Goal: Complete application form

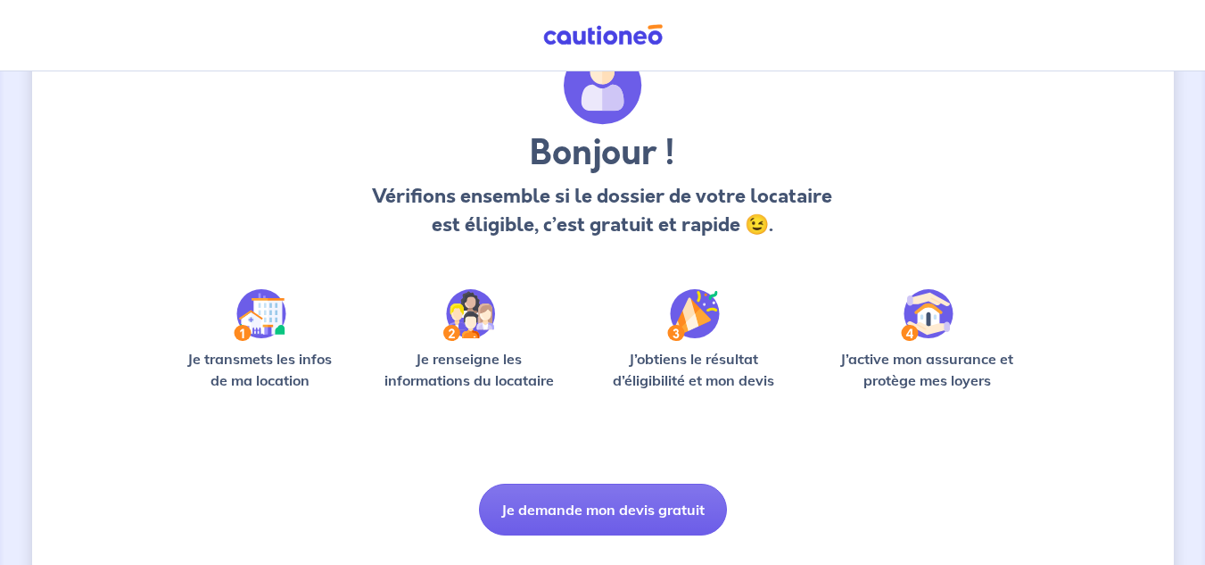
scroll to position [131, 0]
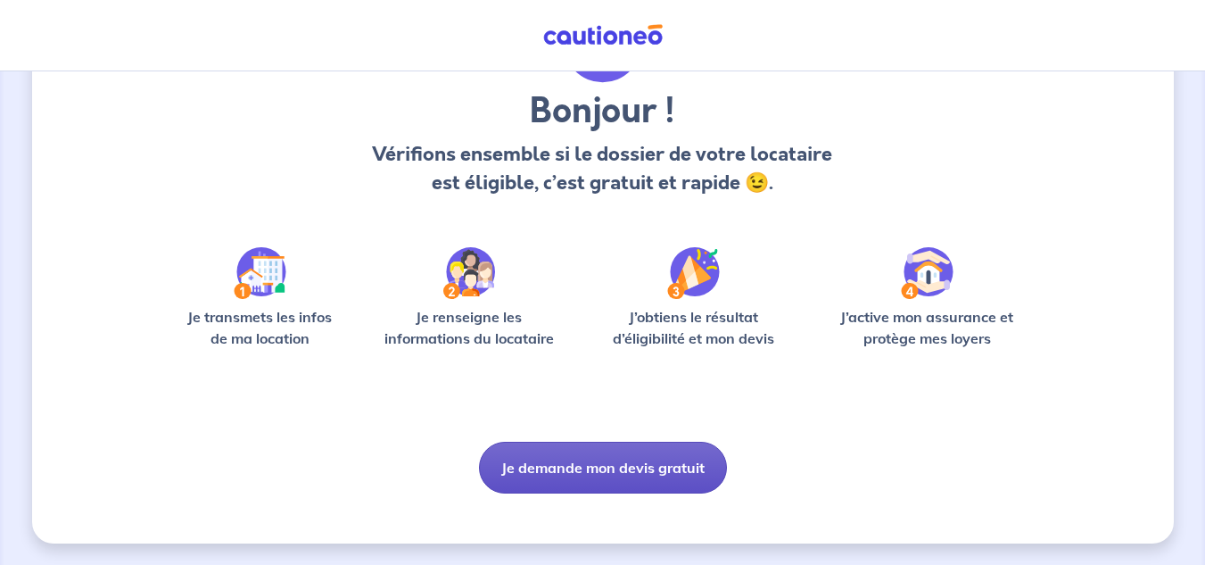
click at [612, 464] on button "Je demande mon devis gratuit" at bounding box center [603, 468] width 248 height 52
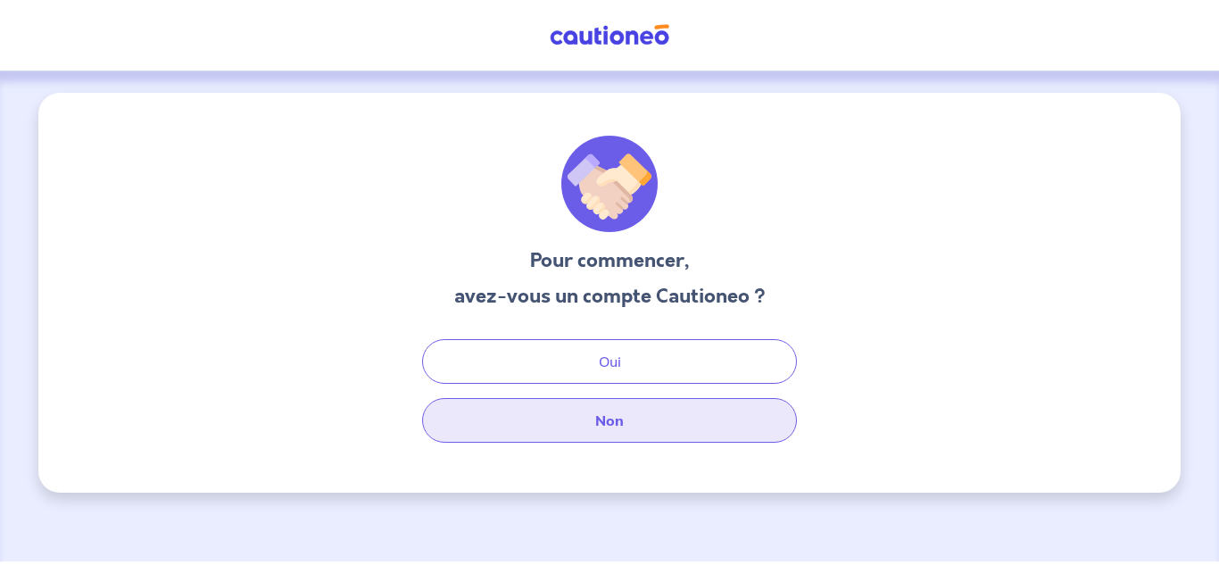
click at [584, 427] on button "Non" at bounding box center [609, 420] width 375 height 45
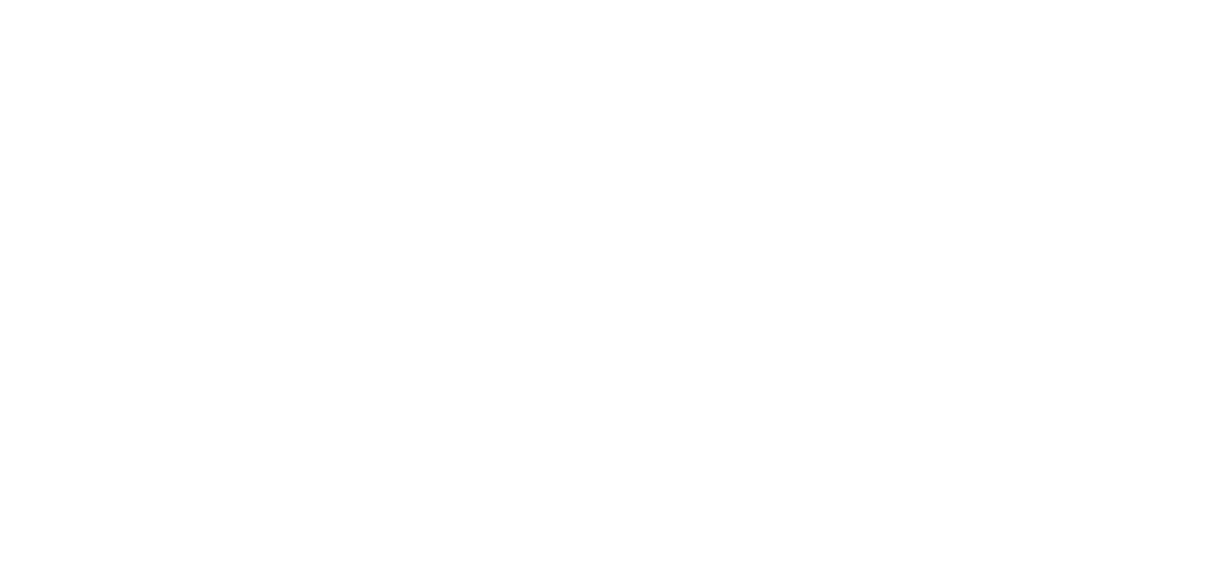
select select "FR"
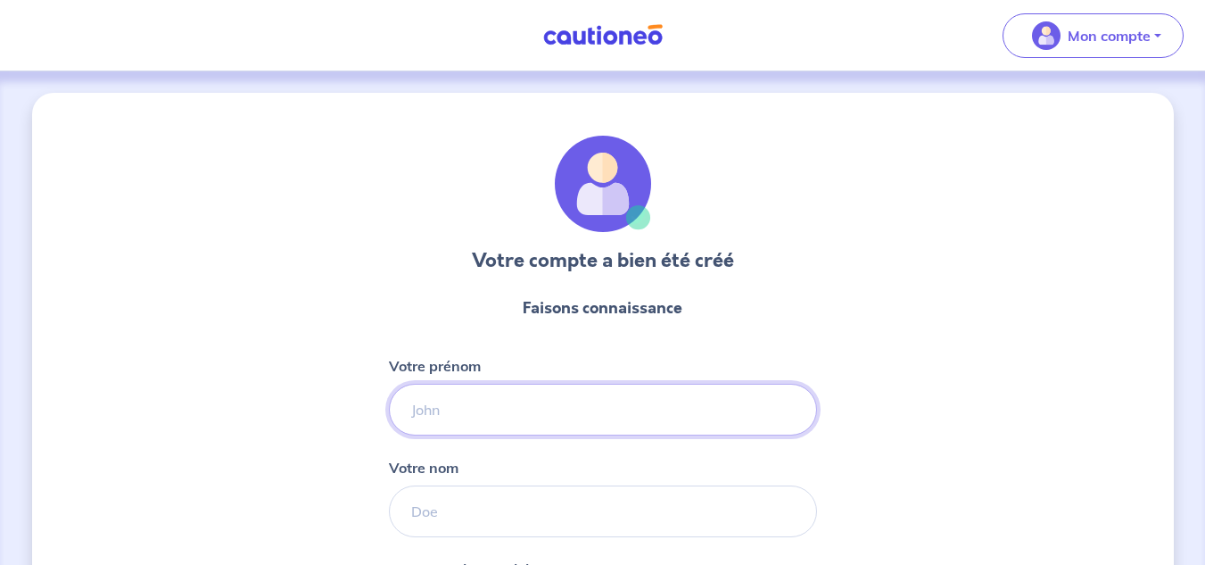
click at [523, 401] on input "Votre prénom" at bounding box center [603, 410] width 428 height 52
type input "Cécile"
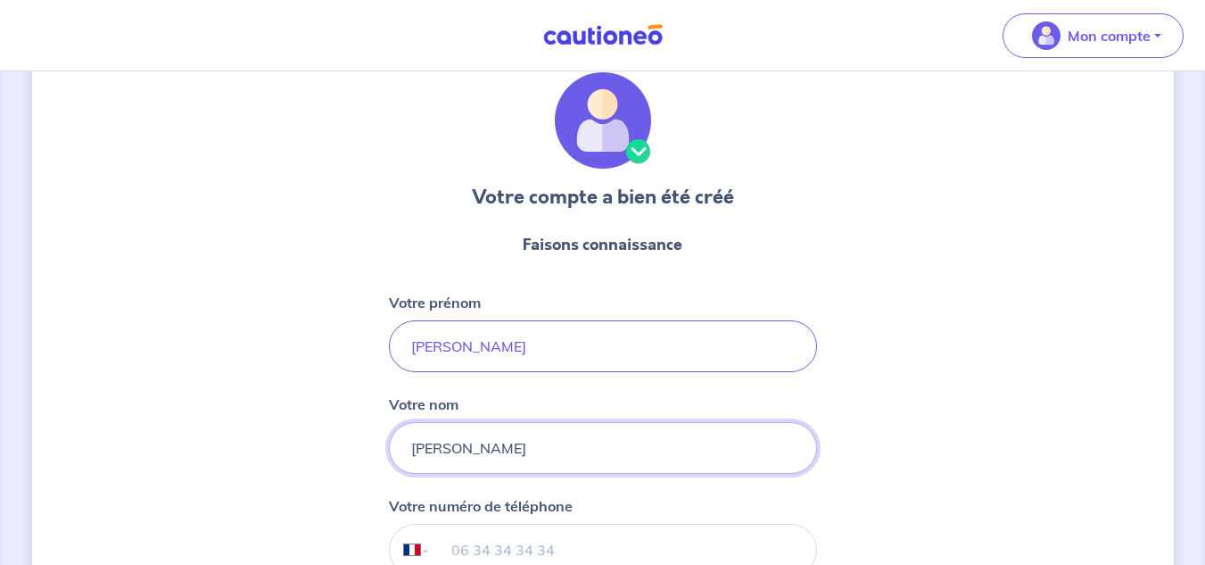
scroll to position [178, 0]
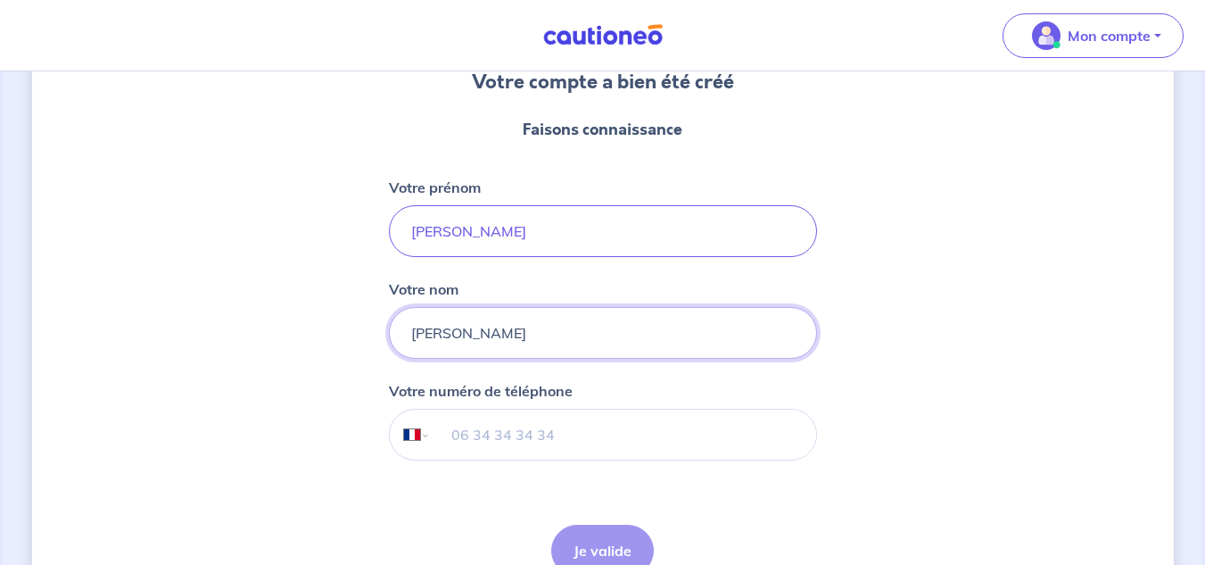
type input "Durand"
click at [587, 441] on input "tel" at bounding box center [622, 435] width 385 height 50
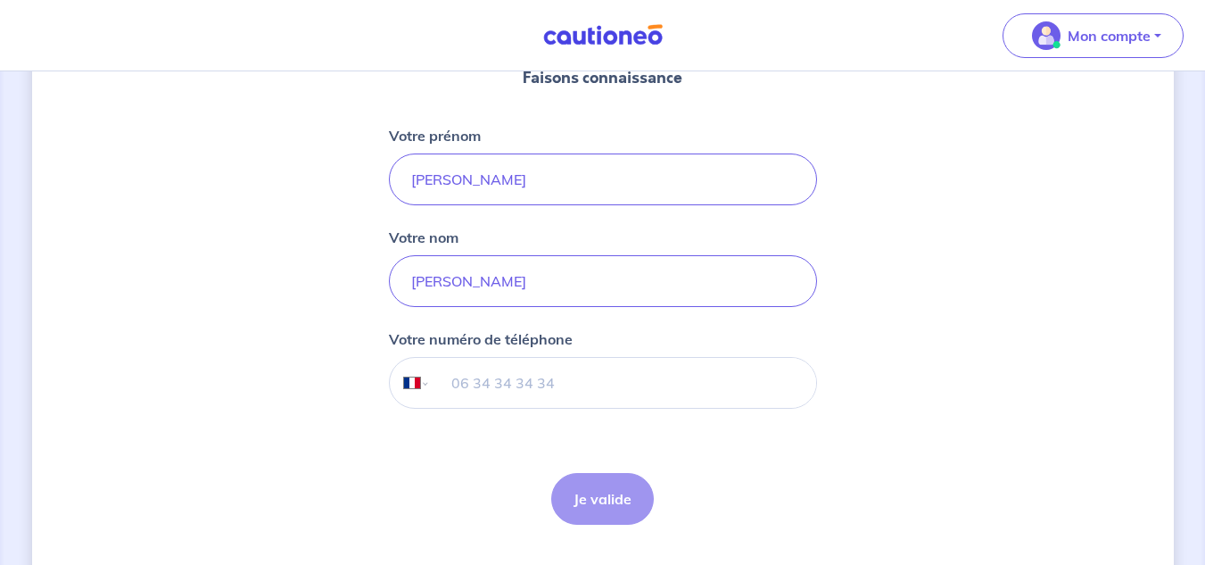
scroll to position [276, 0]
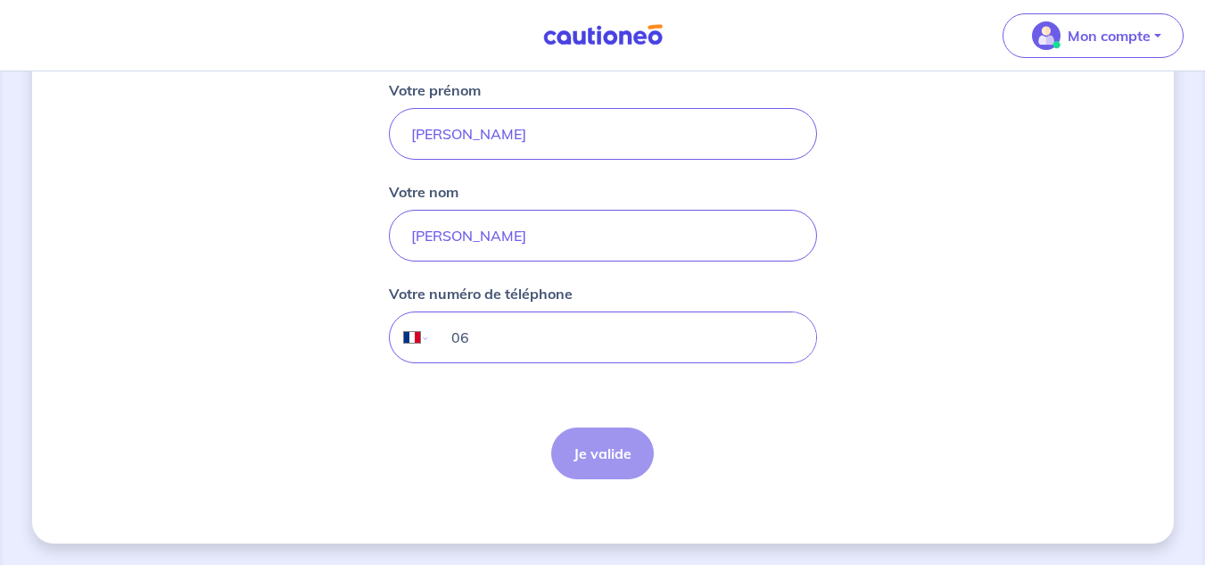
type input "0"
click at [602, 454] on div "Je valide Je valide" at bounding box center [602, 453] width 103 height 52
click at [601, 454] on div "Je valide Je valide" at bounding box center [602, 453] width 103 height 52
click at [566, 331] on input "tel" at bounding box center [622, 337] width 385 height 50
type input "06 61 44 99 61"
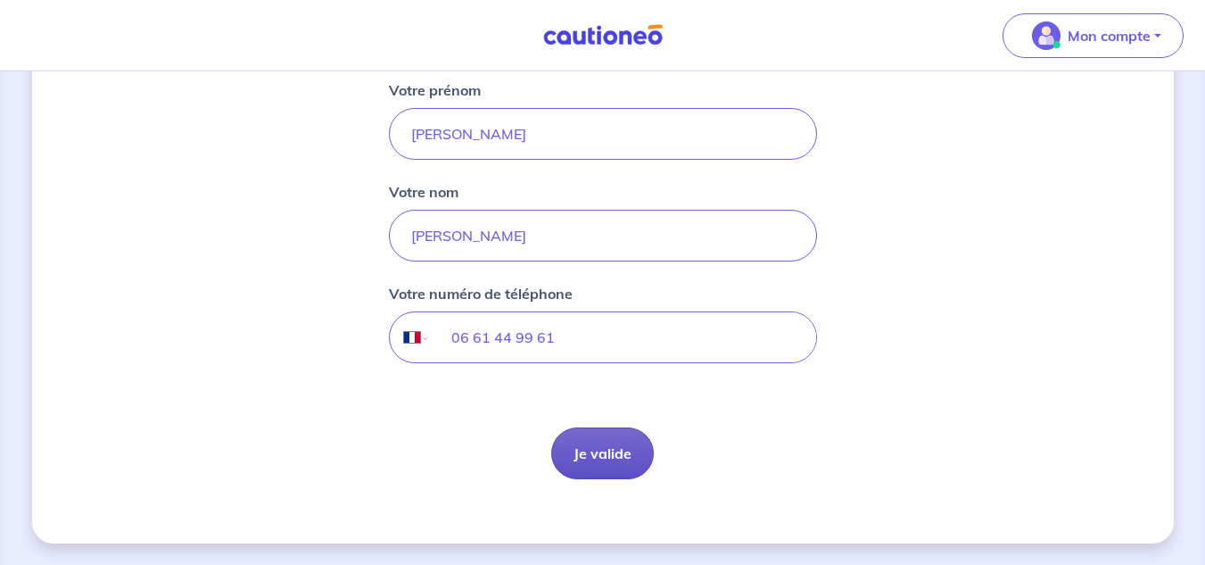
click at [610, 461] on button "Je valide" at bounding box center [602, 453] width 103 height 52
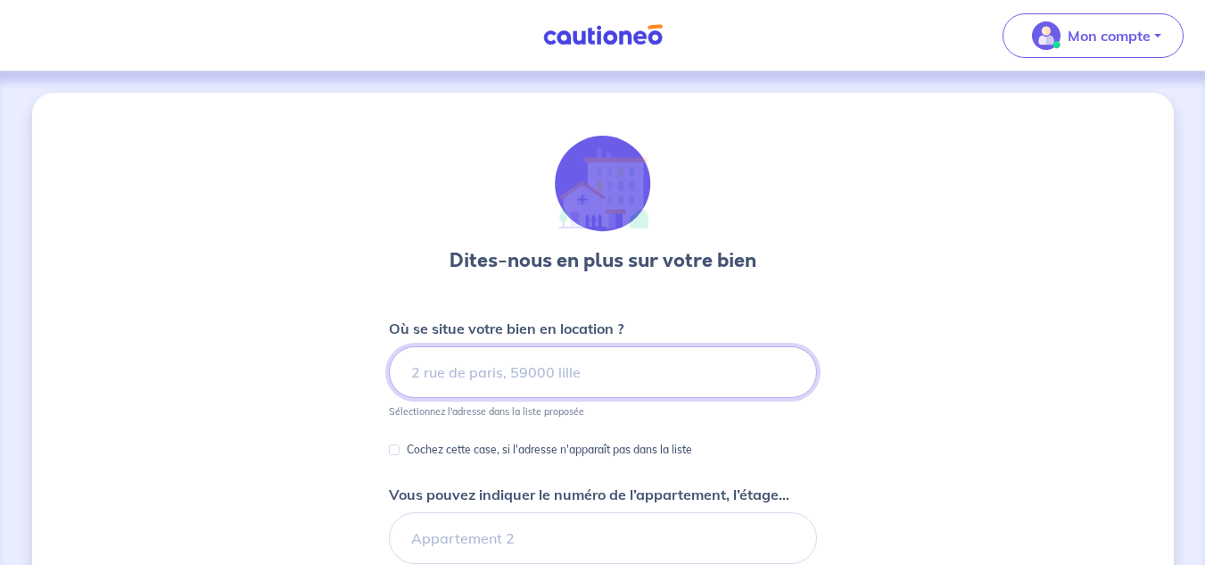
click at [592, 373] on input at bounding box center [603, 372] width 428 height 52
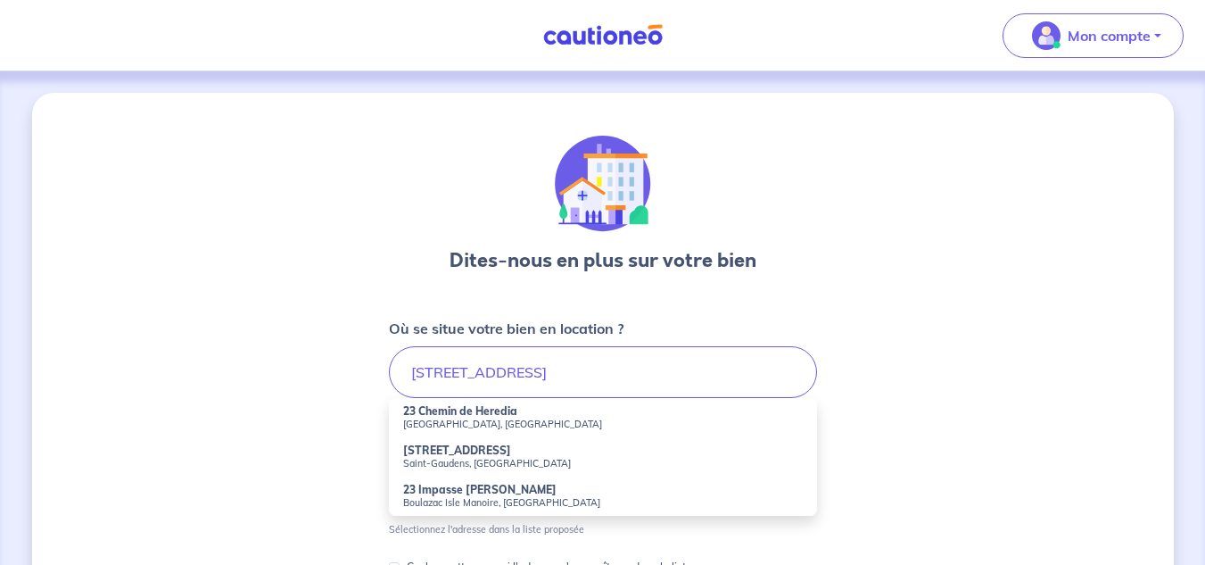
click at [485, 421] on small "Toulouse, France" at bounding box center [603, 424] width 400 height 12
type input "23 Chemin de Heredia, Toulouse, France"
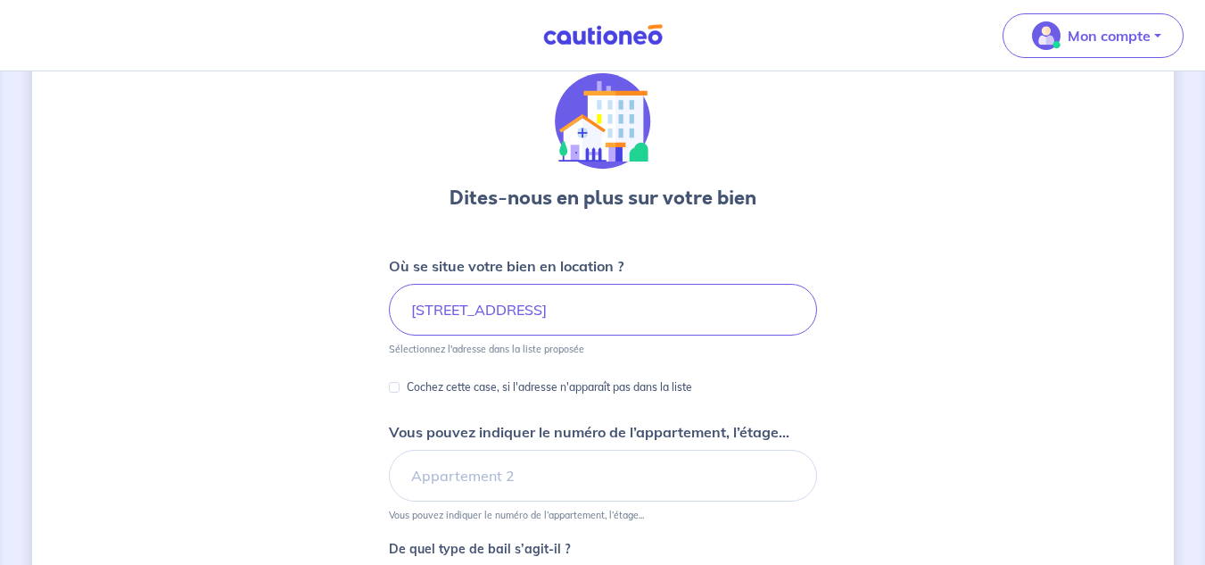
scroll to position [89, 0]
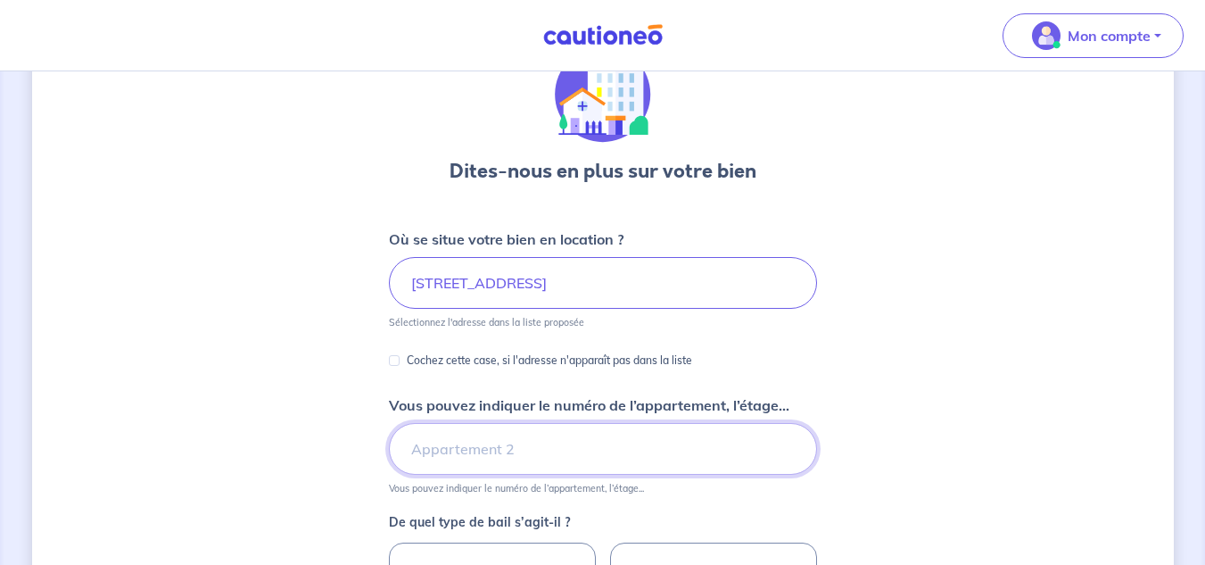
click at [542, 457] on input "Vous pouvez indiquer le numéro de l’appartement, l’étage..." at bounding box center [603, 449] width 428 height 52
type input "Apt A105"
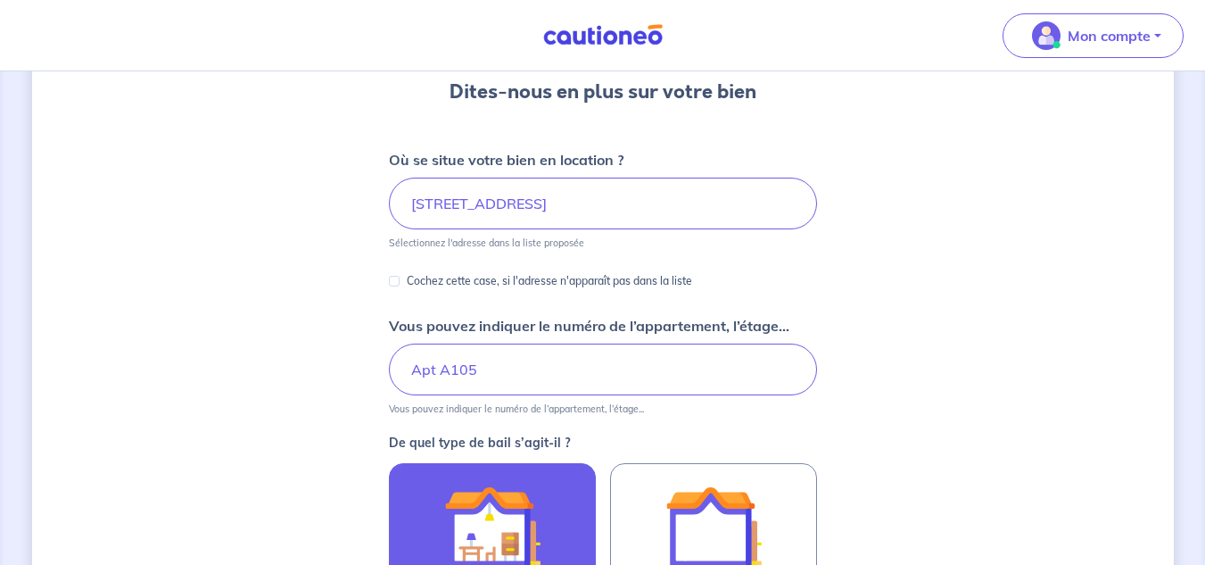
scroll to position [268, 0]
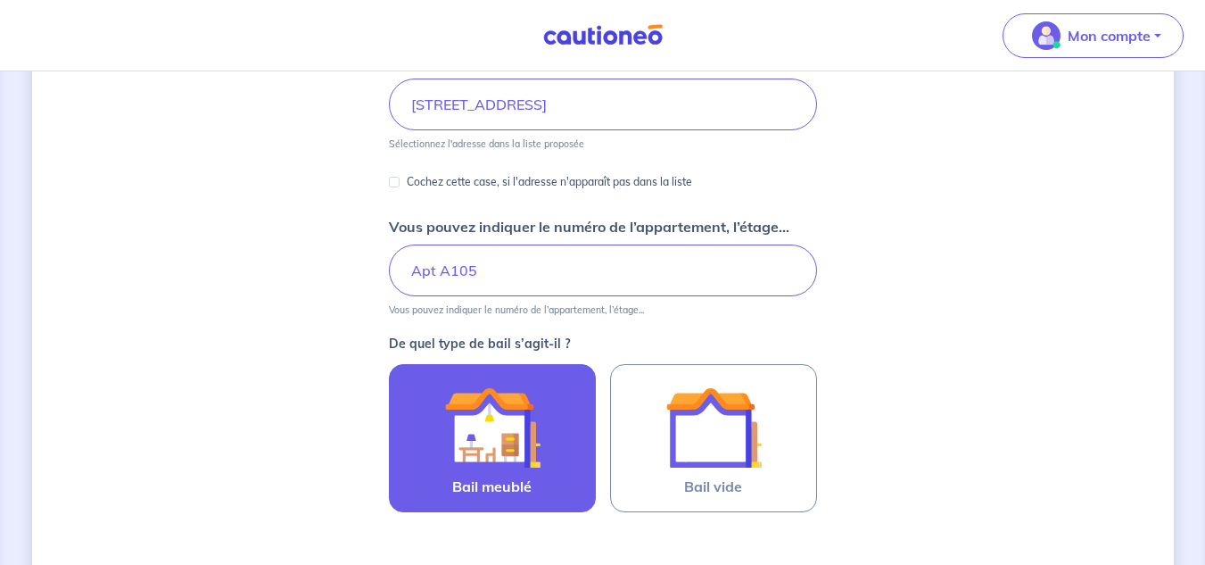
click at [552, 474] on label "Bail meublé" at bounding box center [492, 438] width 207 height 148
click at [0, 0] on input "Bail meublé" at bounding box center [0, 0] width 0 height 0
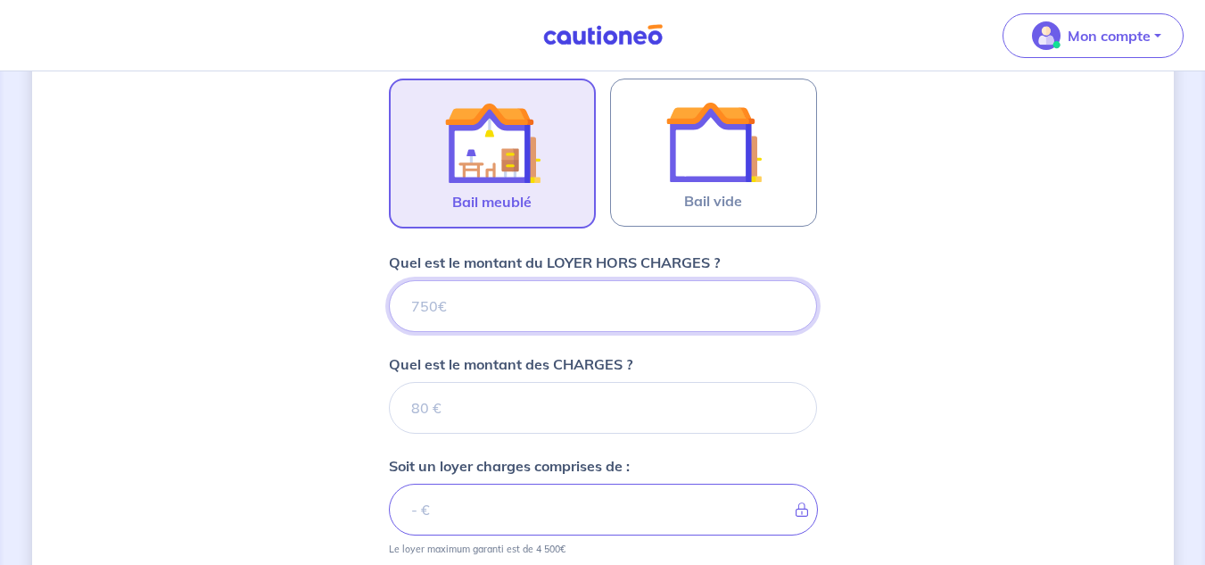
scroll to position [577, 0]
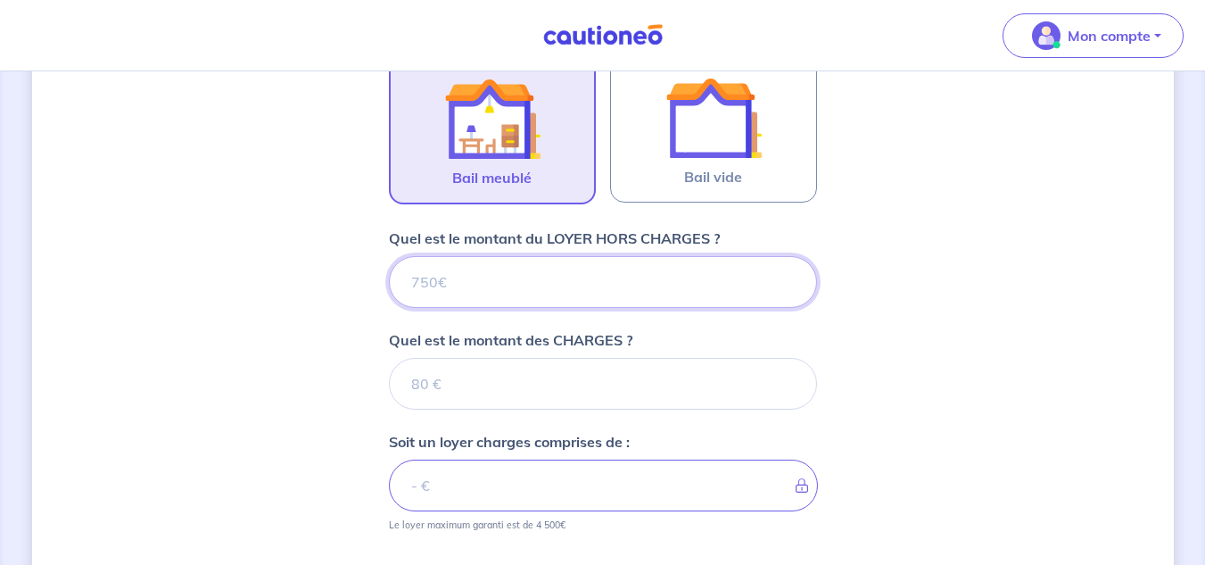
click at [650, 282] on input "Quel est le montant du LOYER HORS CHARGES ?" at bounding box center [603, 282] width 428 height 52
type input "890"
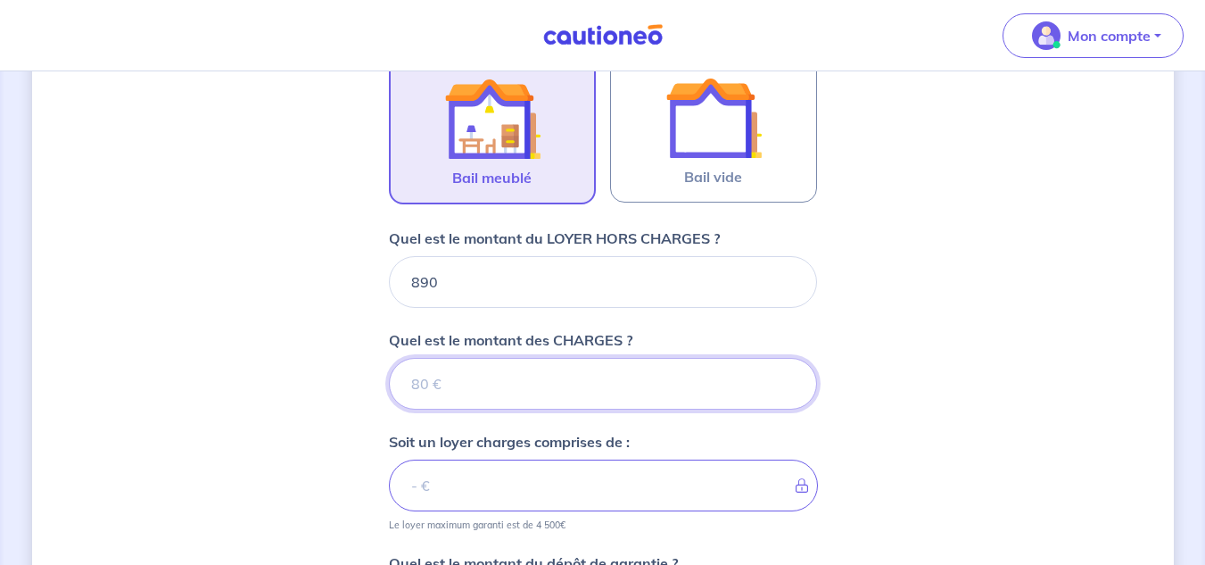
click at [643, 370] on input "Quel est le montant des CHARGES ?" at bounding box center [603, 384] width 428 height 52
type input "85"
type input "975"
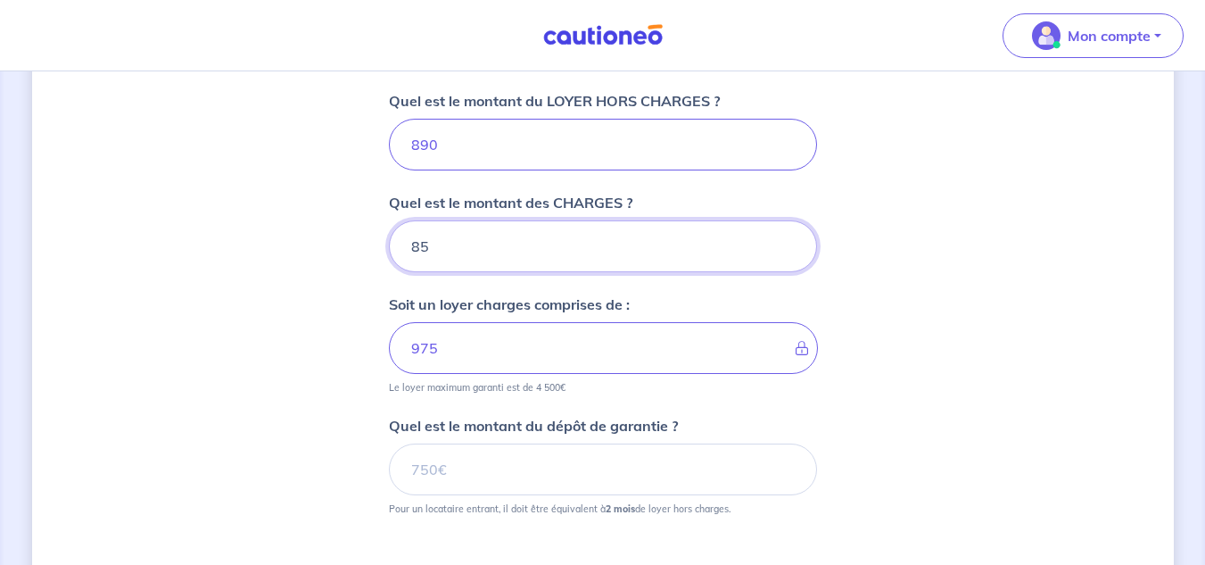
scroll to position [756, 0]
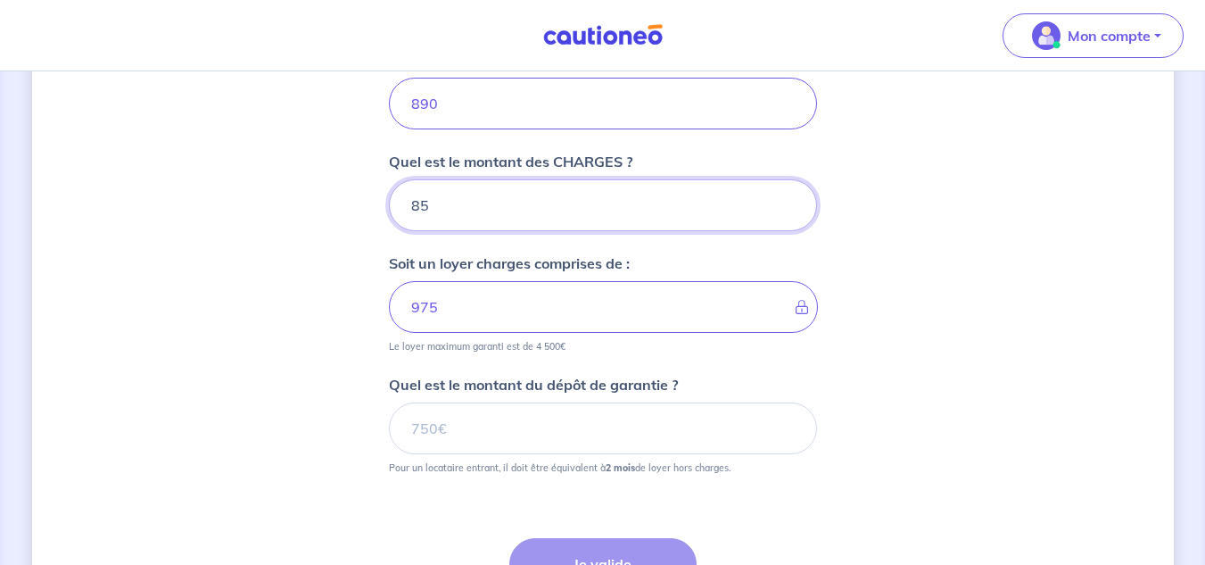
type input "85"
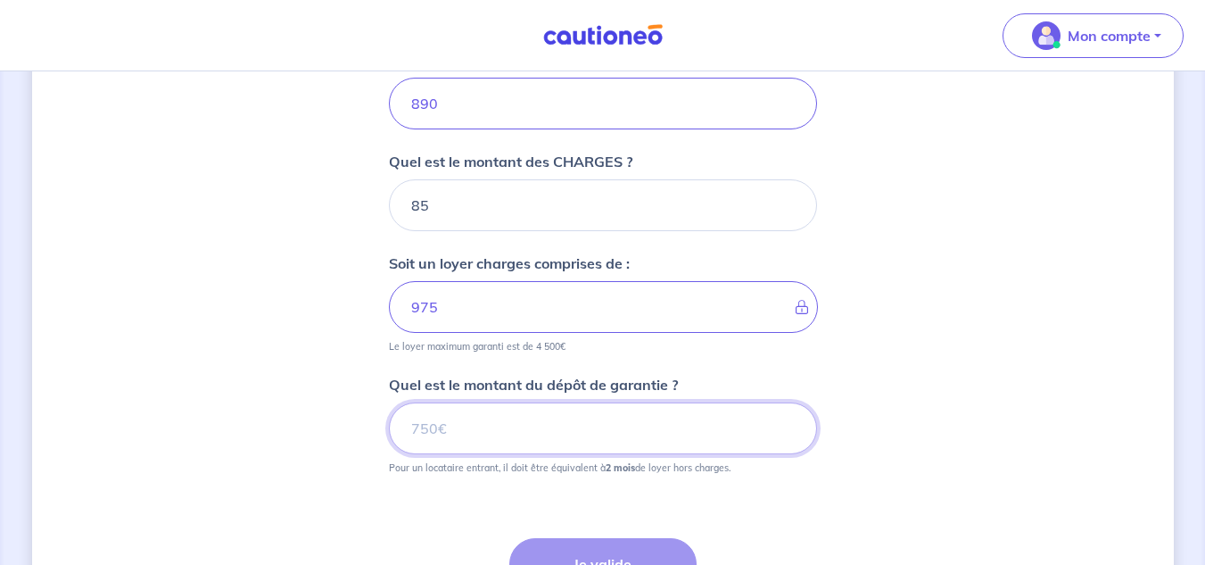
click at [579, 418] on input "Quel est le montant du dépôt de garantie ?" at bounding box center [603, 428] width 428 height 52
type input "1780"
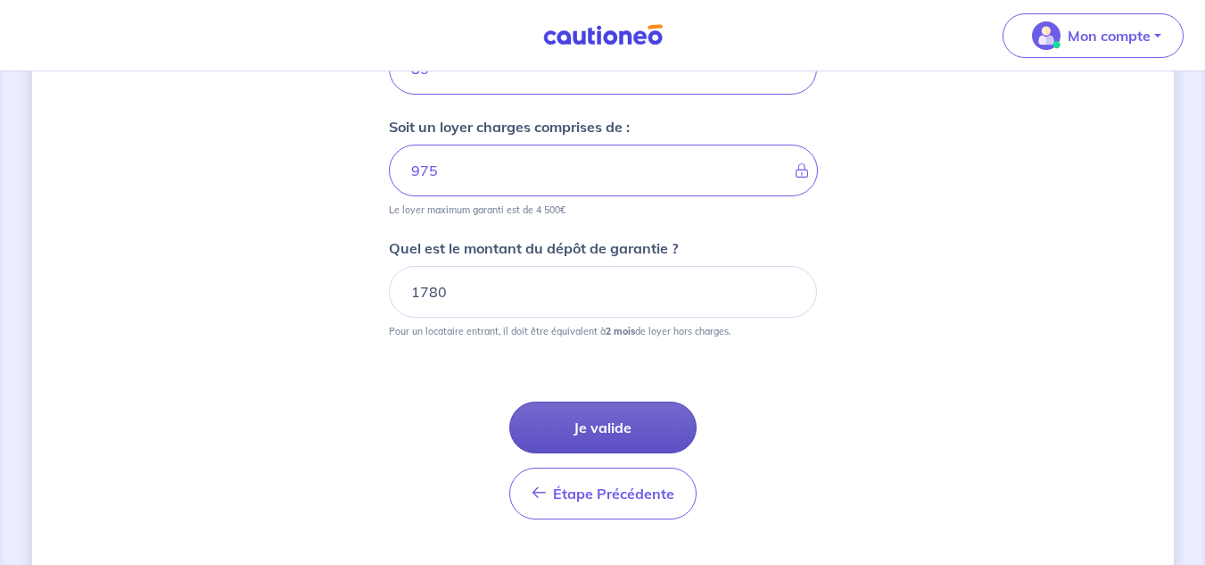
scroll to position [932, 0]
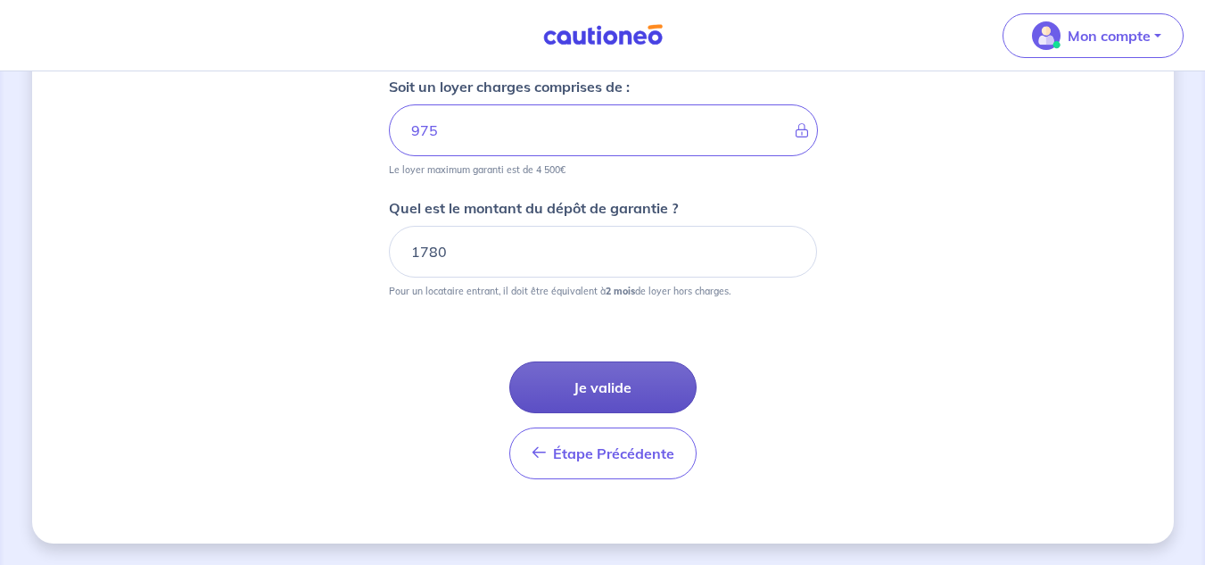
click at [599, 387] on button "Je valide" at bounding box center [603, 387] width 187 height 52
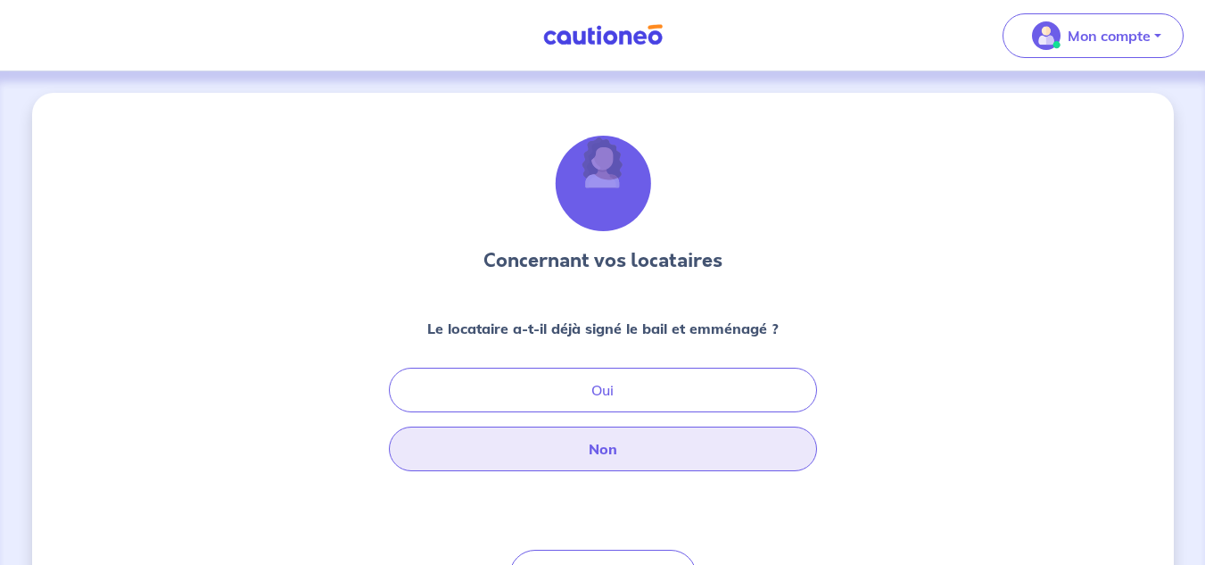
click at [584, 449] on button "Non" at bounding box center [603, 449] width 428 height 45
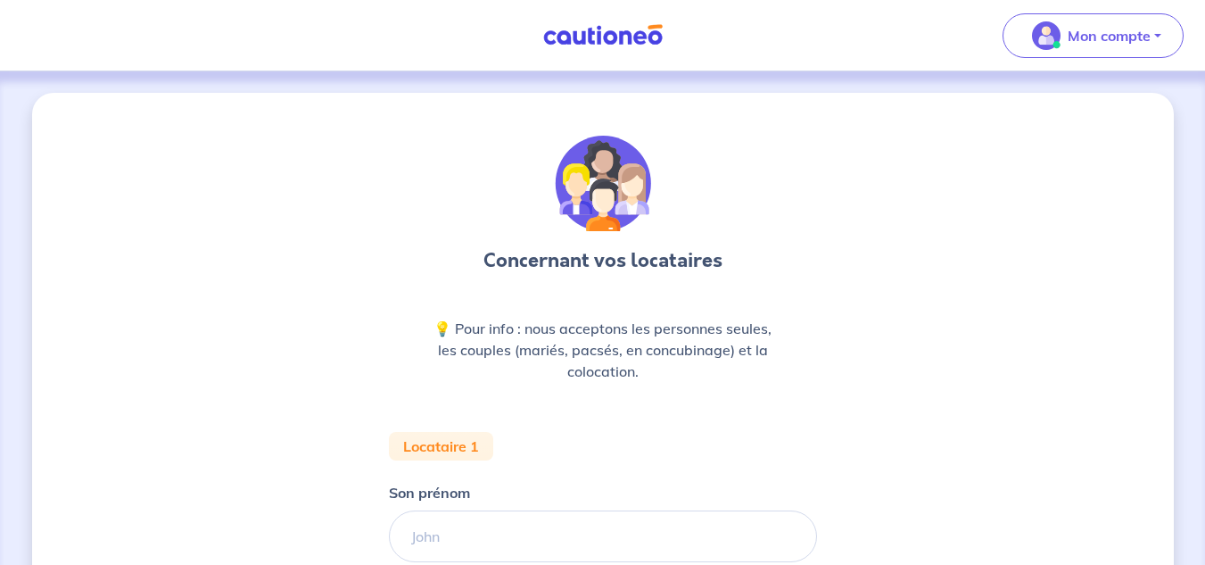
click at [609, 48] on link at bounding box center [603, 35] width 134 height 31
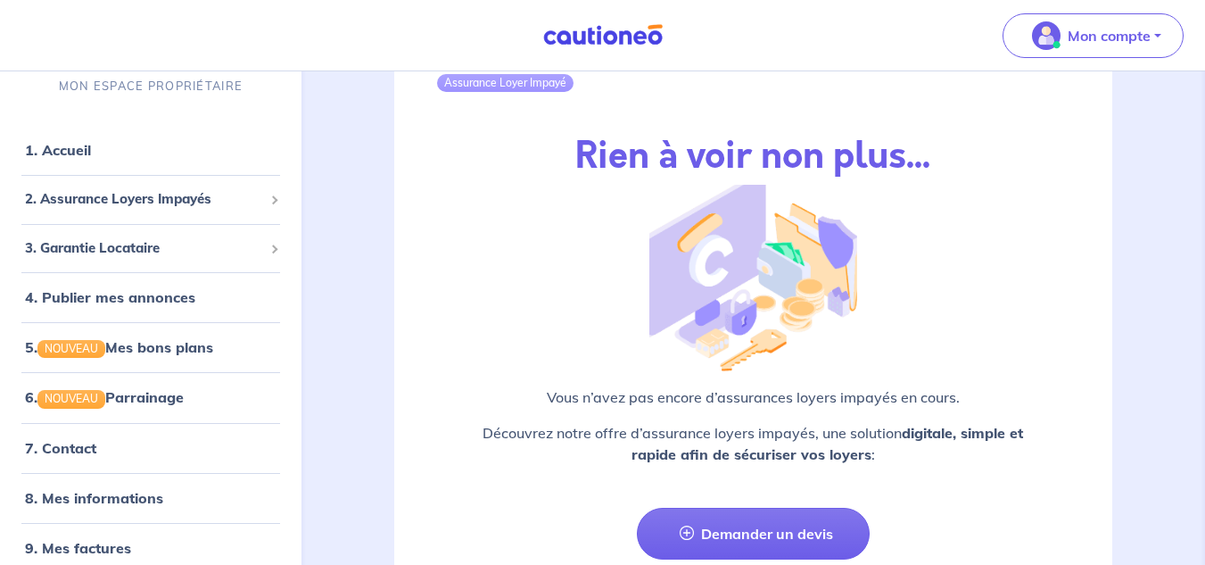
scroll to position [2307, 0]
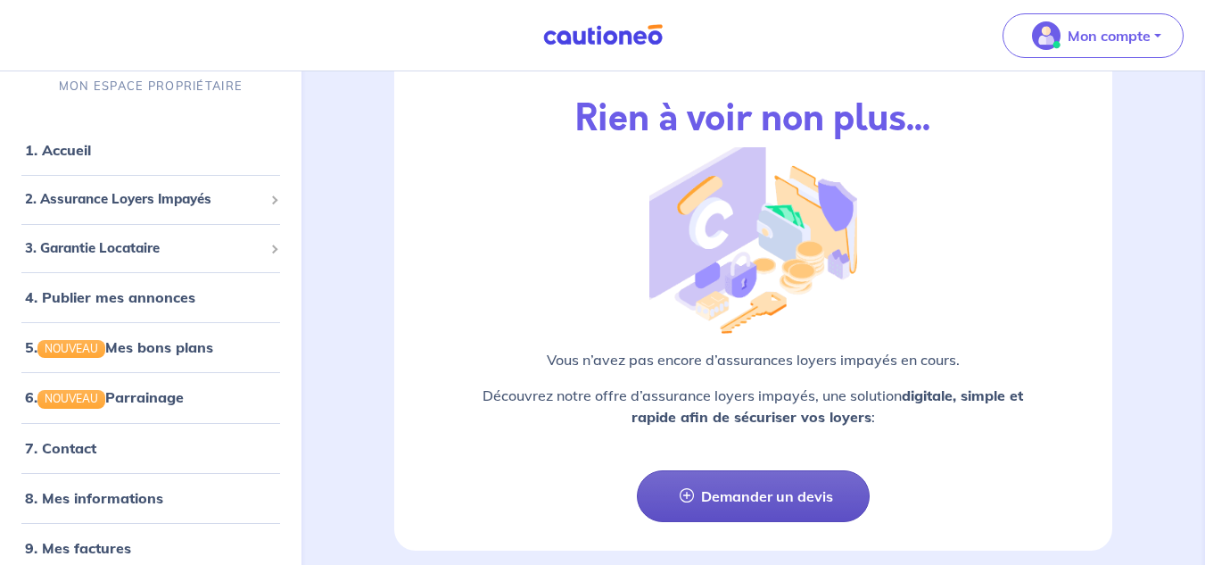
click at [770, 470] on link "Demander un devis" at bounding box center [753, 496] width 233 height 52
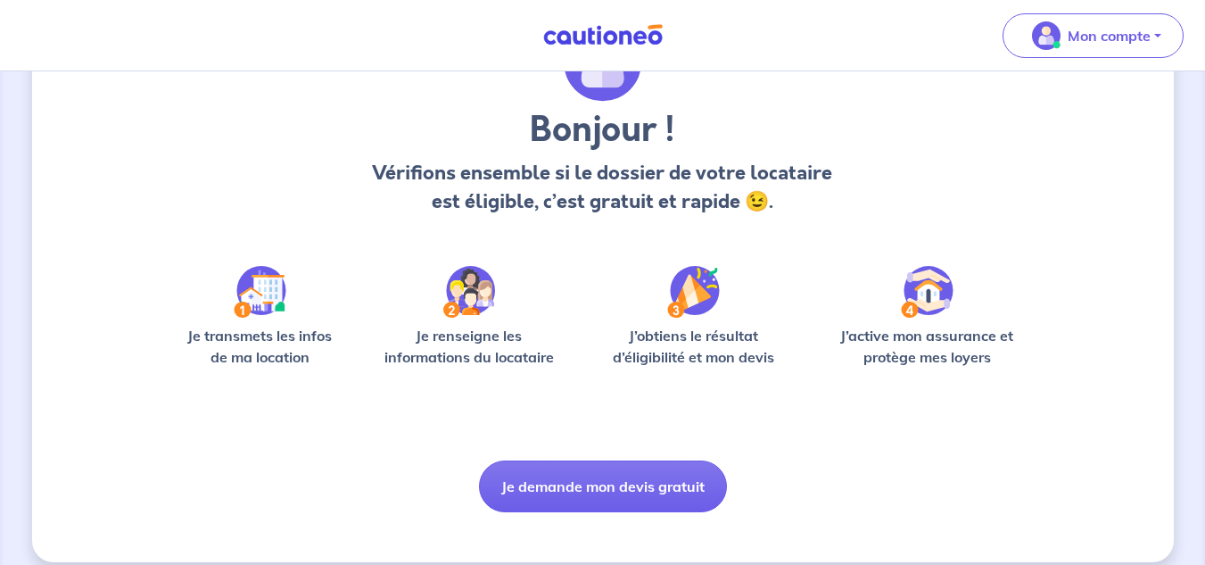
scroll to position [131, 0]
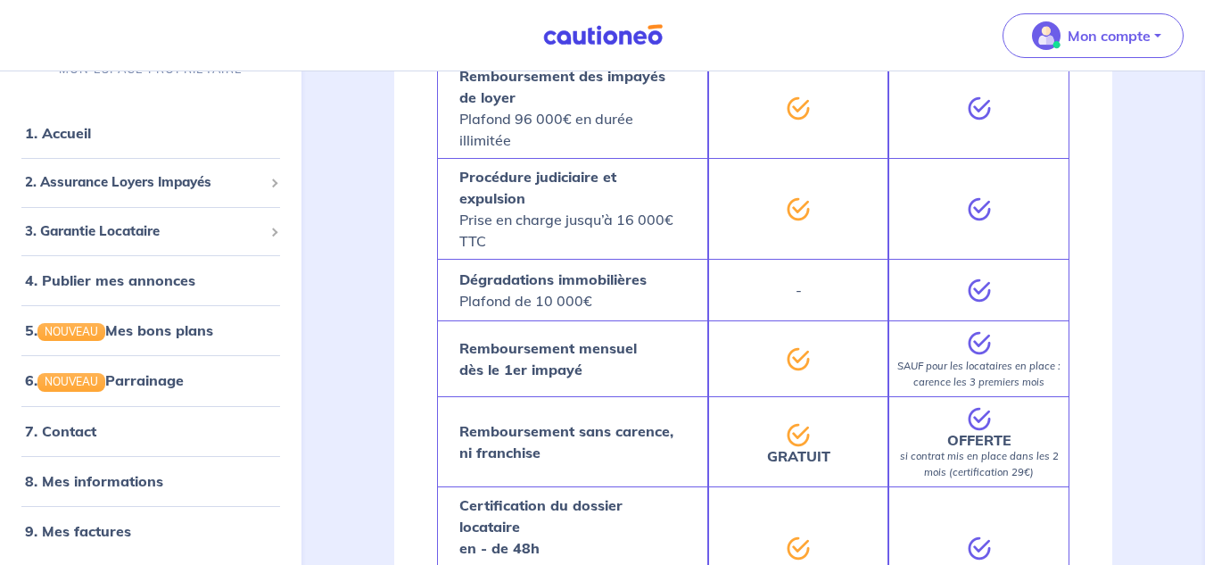
scroll to position [803, 0]
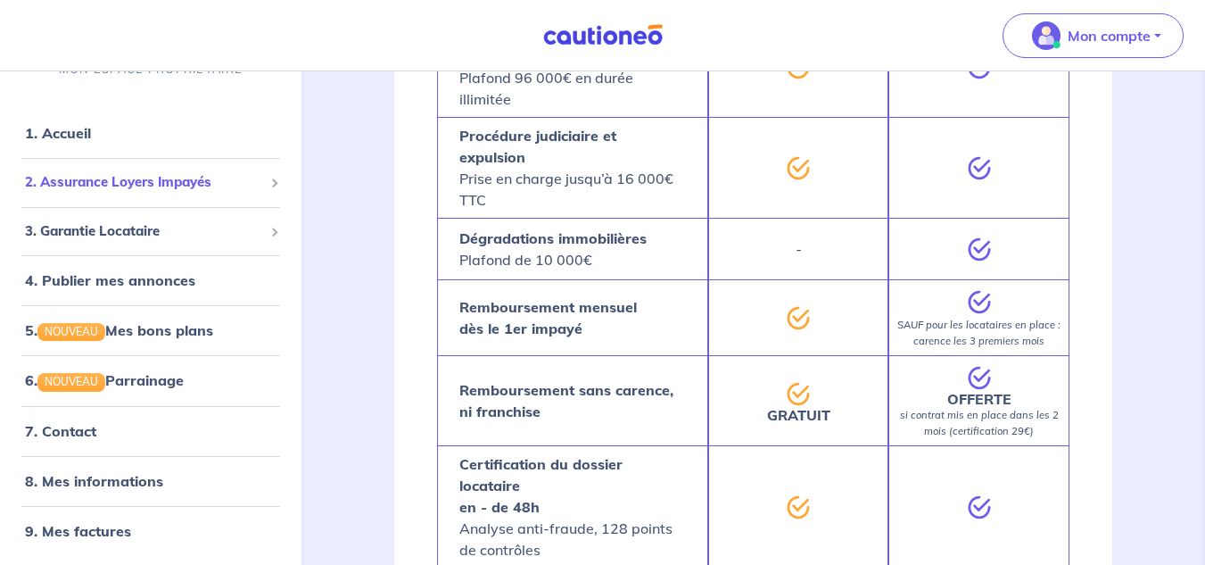
click at [190, 183] on span "2. Assurance Loyers Impayés" at bounding box center [144, 182] width 238 height 21
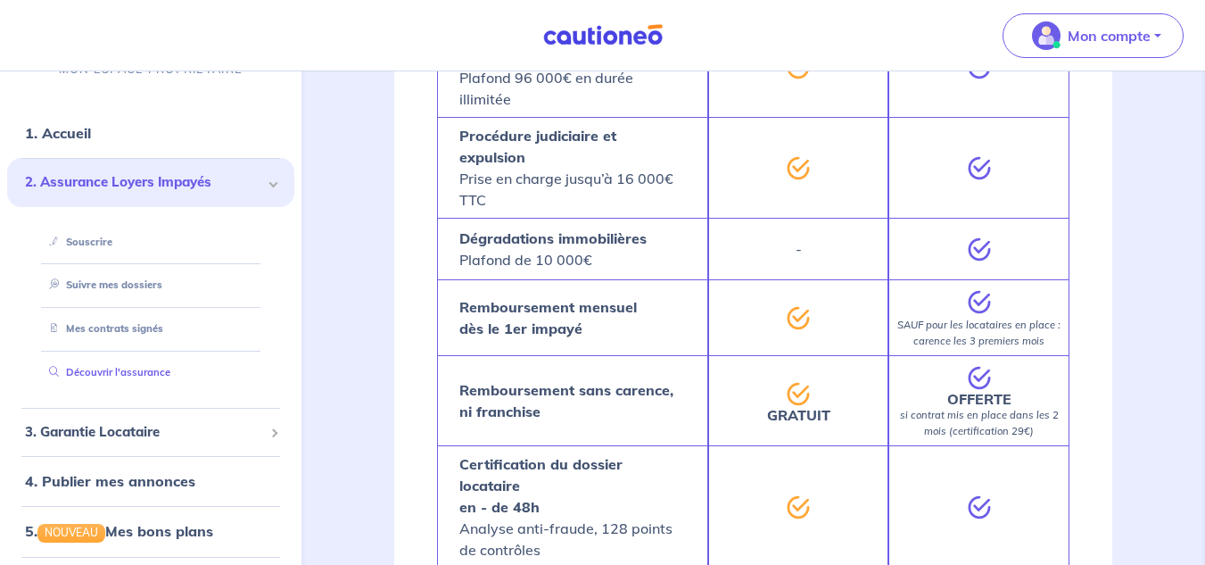
click at [120, 366] on link "Découvrir l'assurance" at bounding box center [106, 372] width 128 height 12
click at [111, 236] on link "Souscrire" at bounding box center [76, 242] width 69 height 12
click at [161, 286] on link "Suivre mes dossiers" at bounding box center [101, 285] width 119 height 12
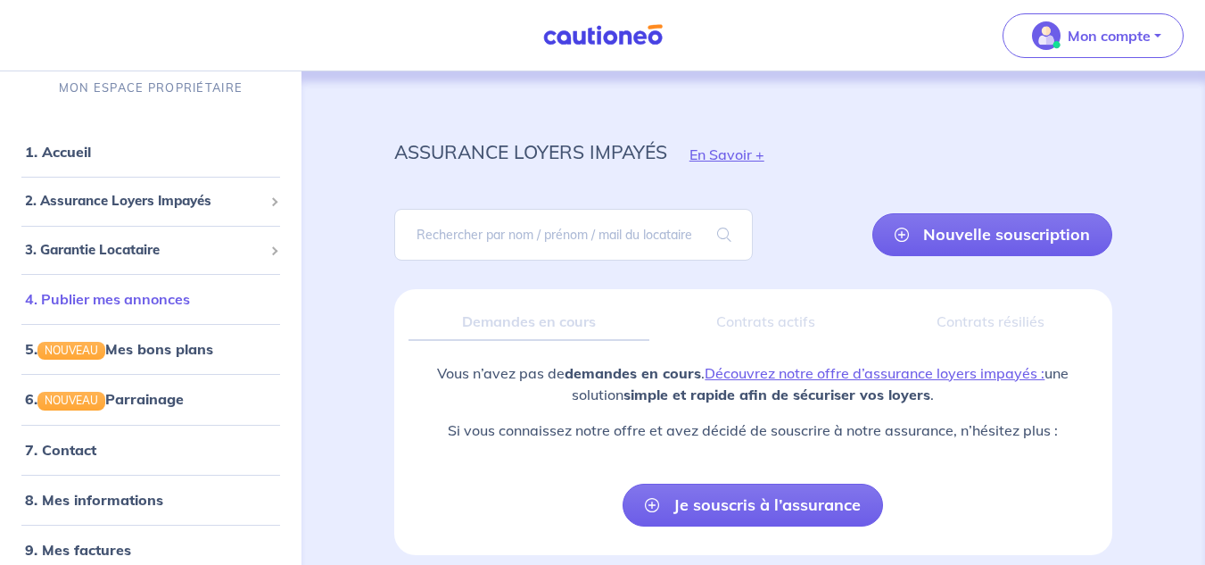
scroll to position [17, 0]
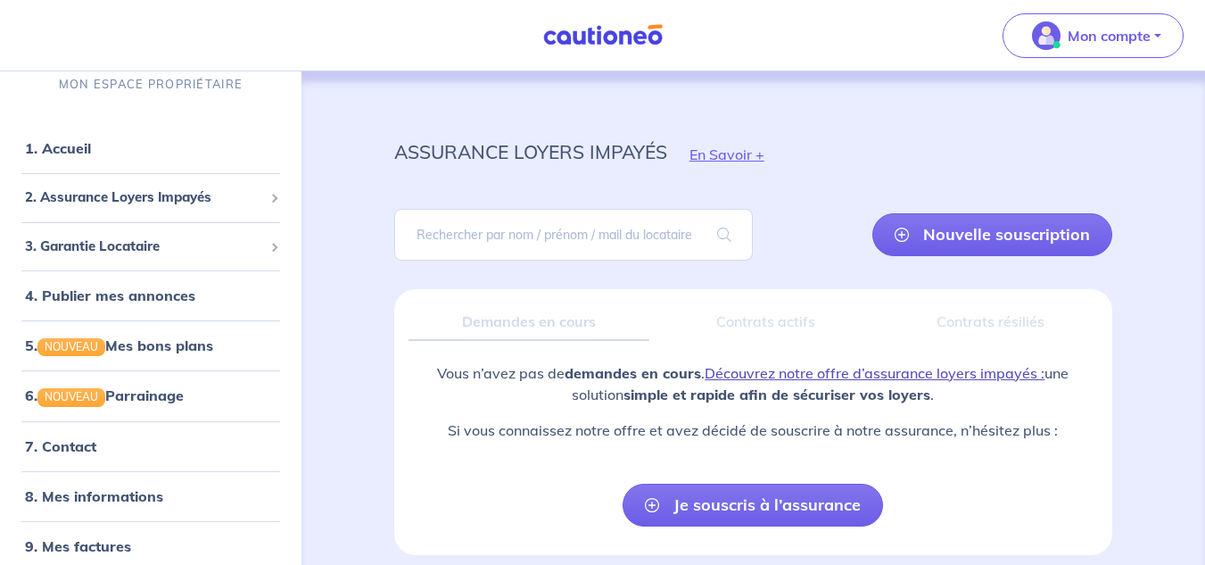
click at [813, 369] on link "Découvrez notre offre d’assurance loyers impayés :" at bounding box center [875, 373] width 340 height 18
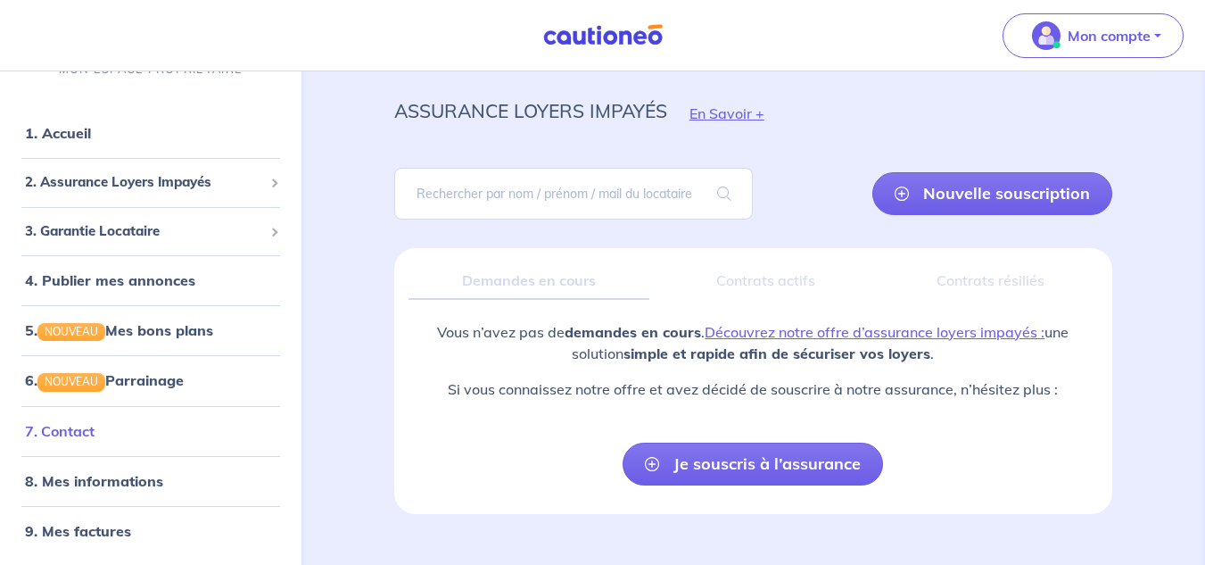
scroll to position [76, 0]
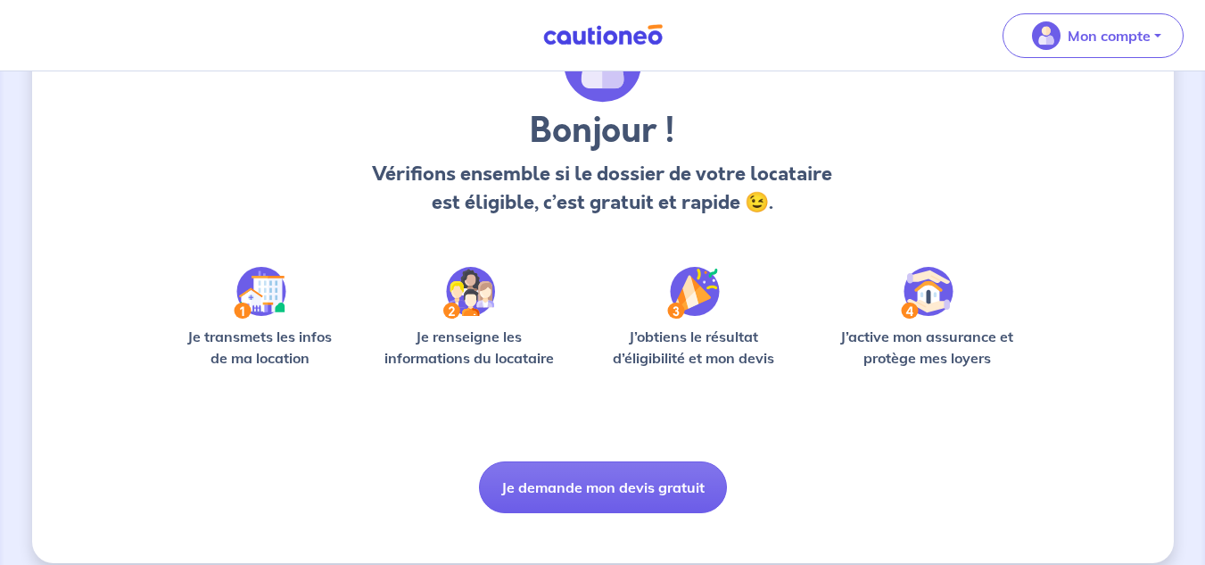
scroll to position [131, 0]
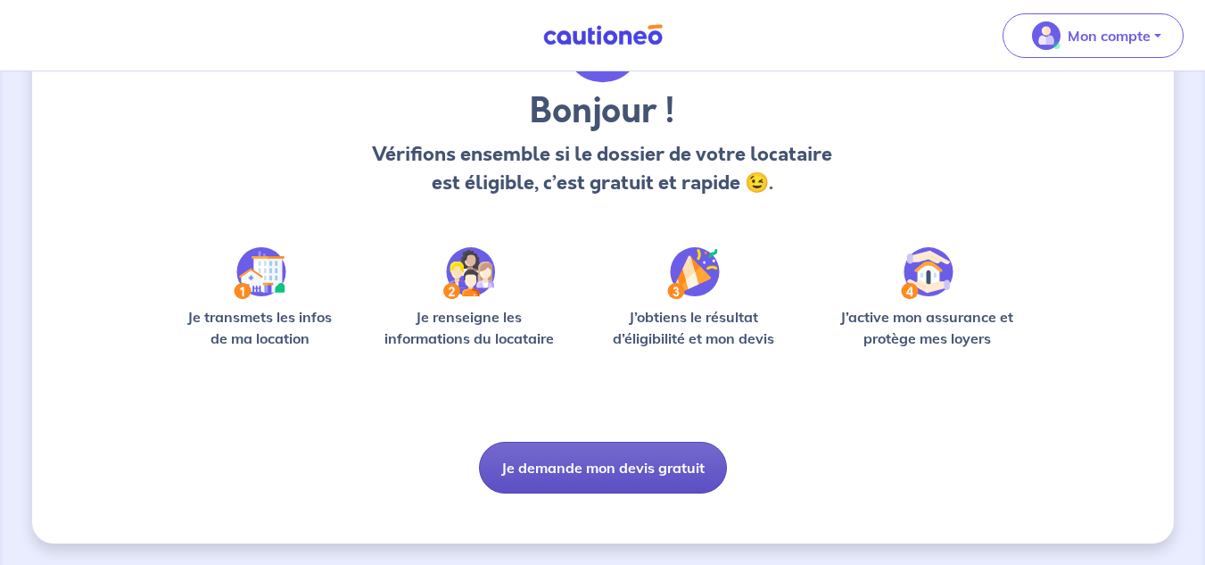
click at [600, 470] on button "Je demande mon devis gratuit" at bounding box center [603, 468] width 248 height 52
